Goal: Task Accomplishment & Management: Complete application form

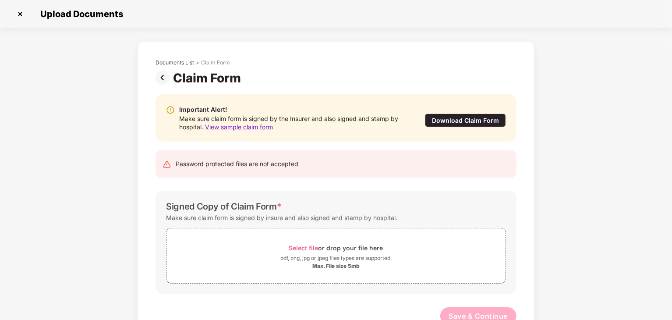
scroll to position [27, 0]
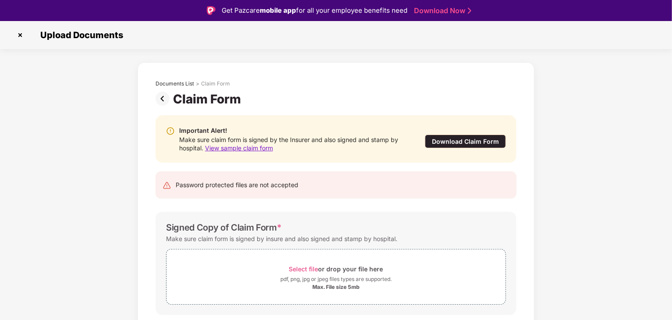
scroll to position [27, 0]
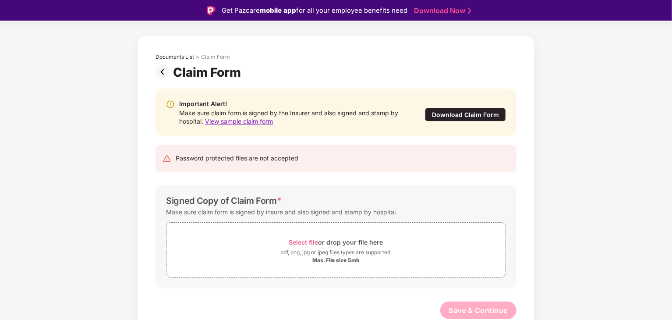
click at [163, 69] on img at bounding box center [164, 72] width 18 height 14
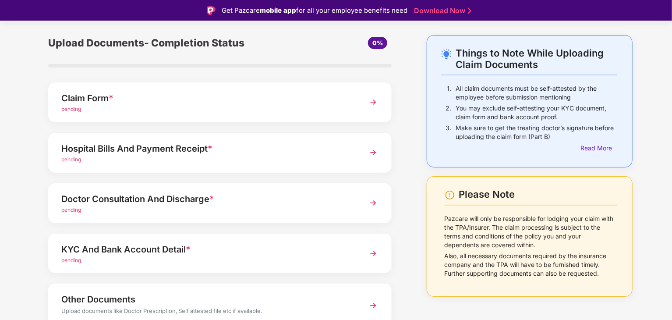
scroll to position [67, 0]
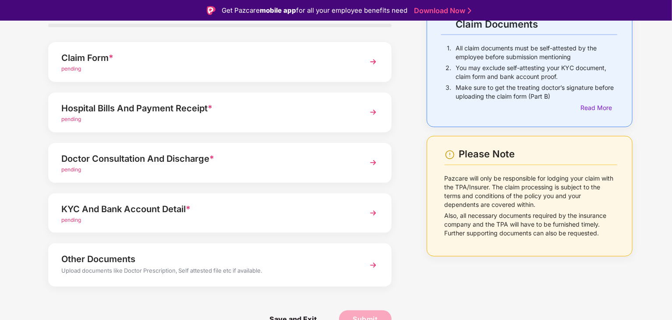
click at [290, 117] on div "pending" at bounding box center [206, 119] width 290 height 8
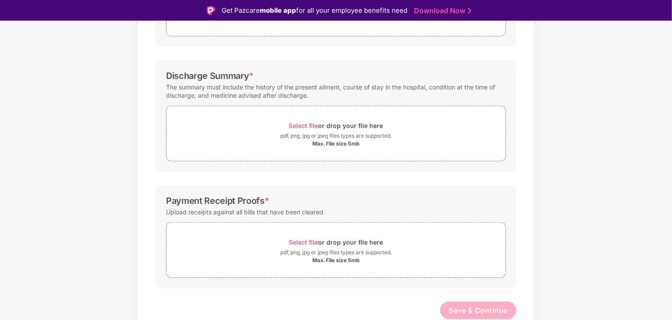
scroll to position [212, 0]
